Goal: Task Accomplishment & Management: Manage account settings

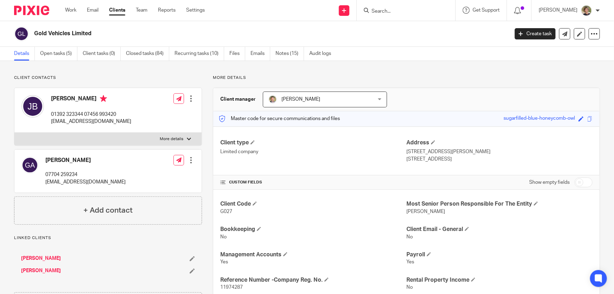
click at [400, 9] on input "Search" at bounding box center [402, 11] width 63 height 6
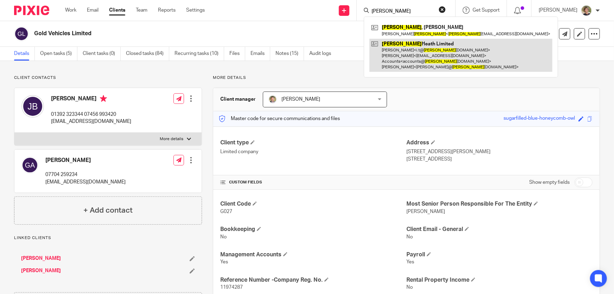
type input "[PERSON_NAME]"
click at [430, 50] on link at bounding box center [460, 55] width 183 height 33
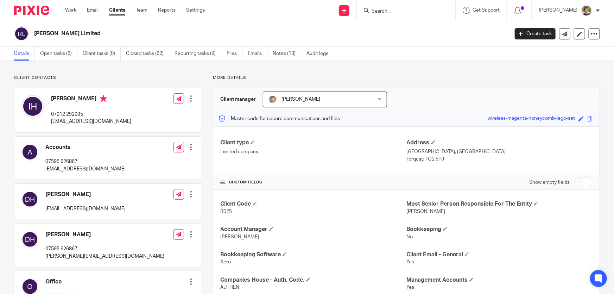
click at [189, 97] on div at bounding box center [190, 98] width 7 height 7
click at [155, 112] on link "Edit contact" at bounding box center [158, 114] width 67 height 10
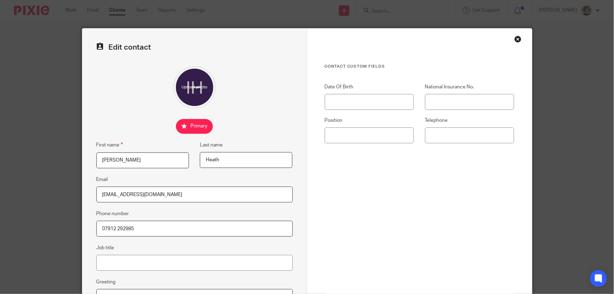
click at [153, 229] on input "07912 292985" at bounding box center [194, 229] width 196 height 16
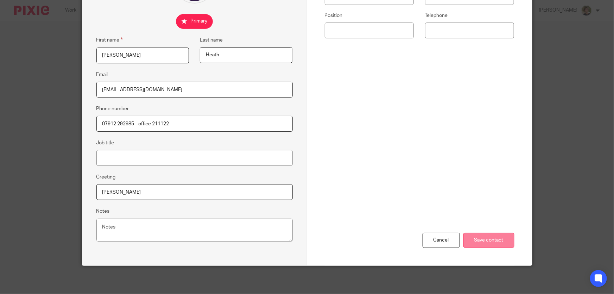
type input "07912 292985 office 211122"
click at [476, 236] on input "Save contact" at bounding box center [488, 239] width 51 height 15
click at [504, 236] on input "Save contact" at bounding box center [488, 239] width 51 height 15
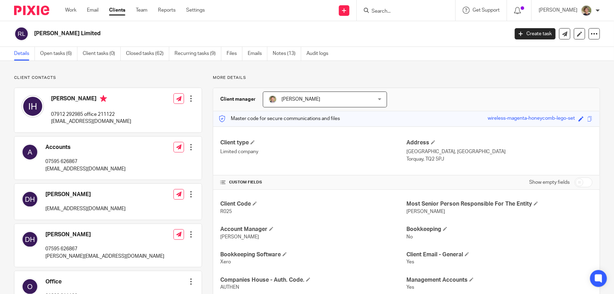
click at [392, 12] on input "Search" at bounding box center [402, 11] width 63 height 6
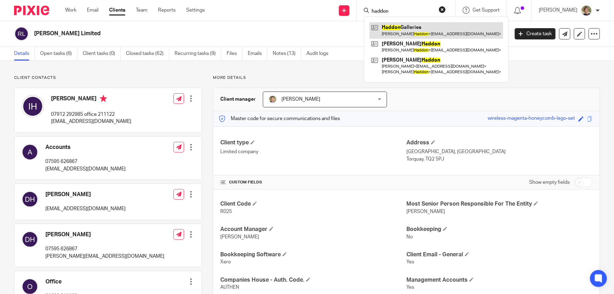
type input "haddon"
click at [412, 32] on link at bounding box center [436, 30] width 134 height 16
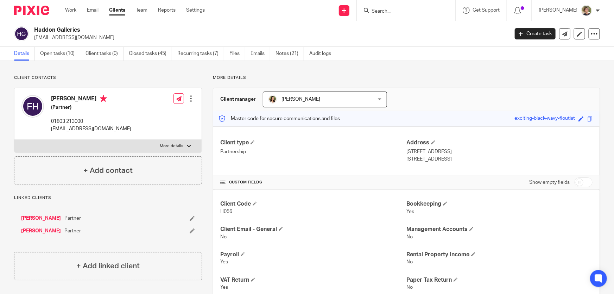
click at [397, 11] on input "Search" at bounding box center [402, 11] width 63 height 6
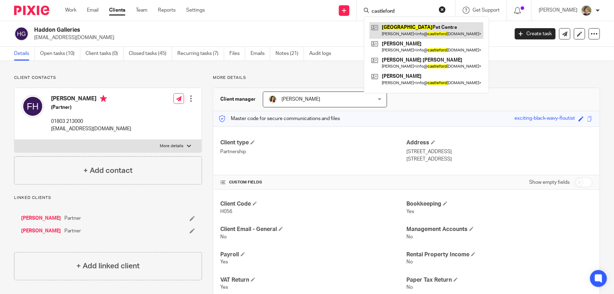
type input "castleford"
click at [430, 30] on link at bounding box center [426, 30] width 114 height 16
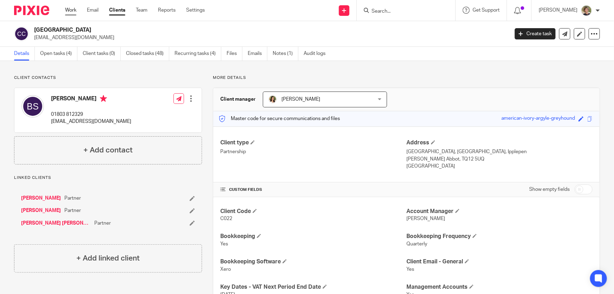
click at [74, 7] on link "Work" at bounding box center [70, 10] width 11 height 7
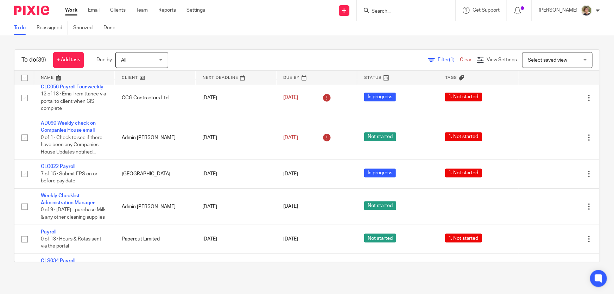
scroll to position [383, 0]
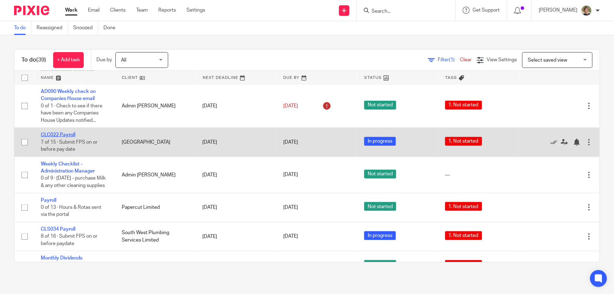
click at [63, 133] on link "CLC022 Payroll" at bounding box center [58, 134] width 34 height 5
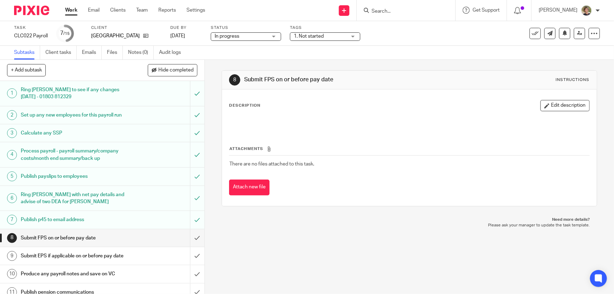
click at [69, 8] on link "Work" at bounding box center [71, 10] width 12 height 7
